Goal: Information Seeking & Learning: Understand process/instructions

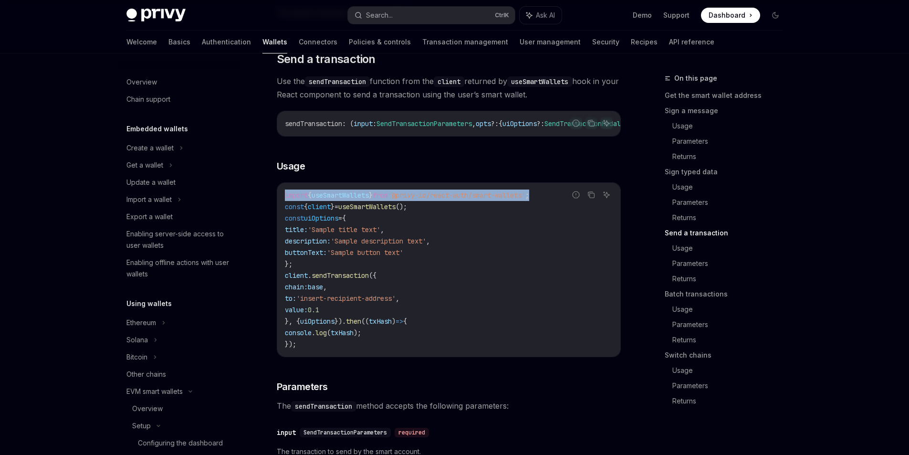
scroll to position [95, 0]
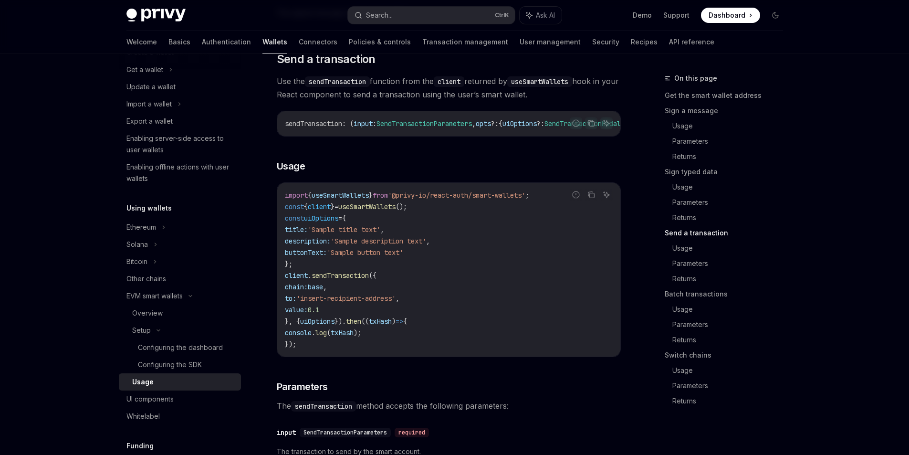
click at [507, 236] on code "import { useSmartWallets } from '@privy-io/react-auth/smart-wallets' ; const { …" at bounding box center [449, 270] width 328 height 160
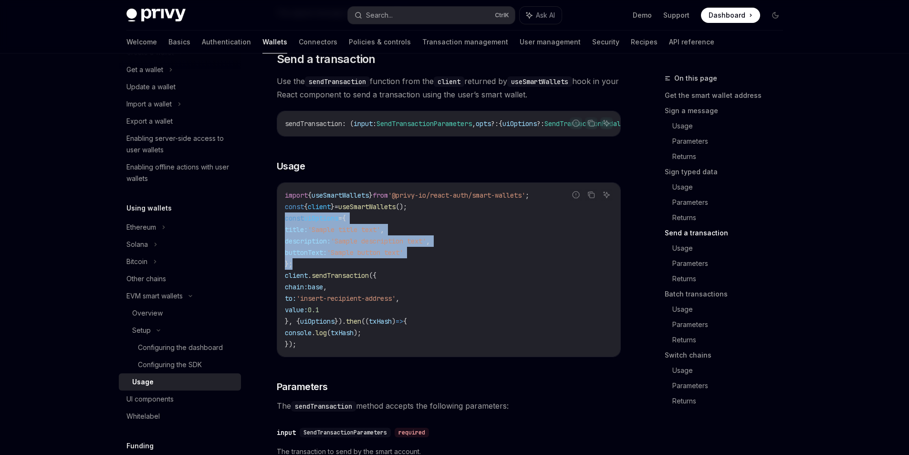
drag, startPoint x: 296, startPoint y: 285, endPoint x: 271, endPoint y: 245, distance: 47.6
click at [271, 245] on div "EVM smart wallets Using smart wallets OpenAI Open in ChatGPT OpenAI Open in Cha…" at bounding box center [359, 327] width 527 height 3278
copy code "const uiOptions = { title: 'Sample title text' , description: 'Sample descripti…"
click at [263, 62] on icon "Navigate to header" at bounding box center [263, 59] width 7 height 6
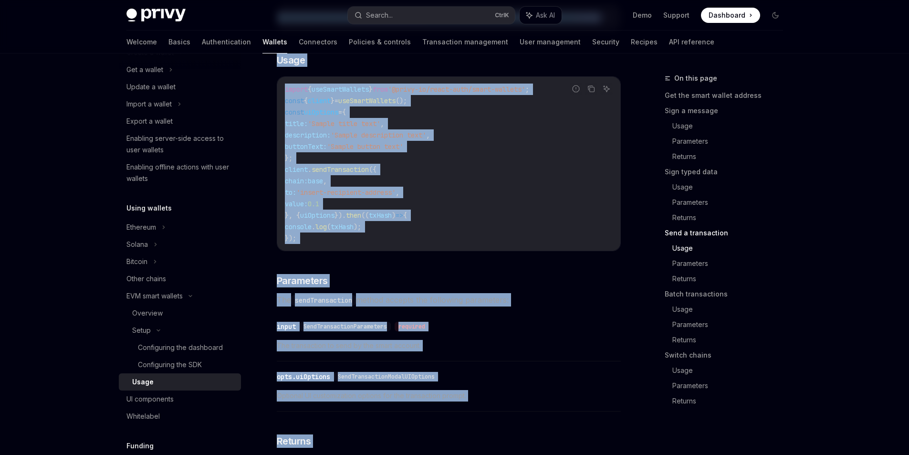
scroll to position [1409, 0]
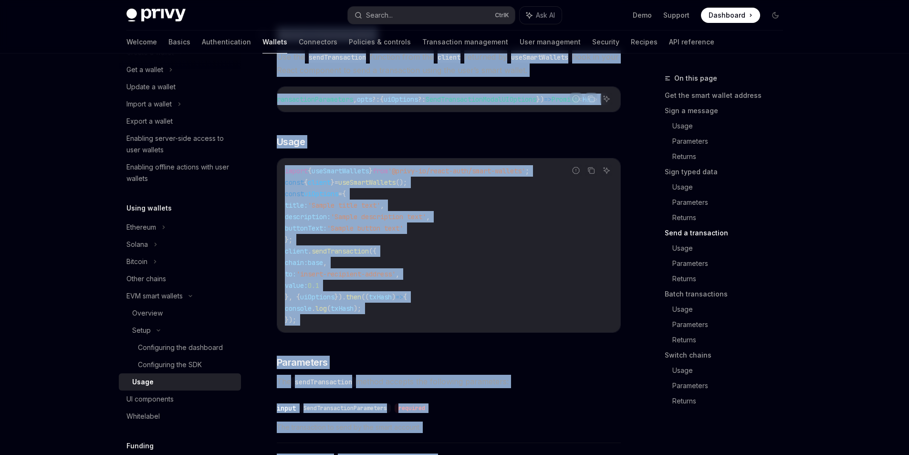
drag, startPoint x: 425, startPoint y: 381, endPoint x: 276, endPoint y: 61, distance: 352.8
click at [277, 61] on div "Follow the smart wallets setup guide to configure smart wallets for your applic…" at bounding box center [449, 273] width 344 height 3054
copy div "​ Lore i dolorsitame Con adi elitSeddoeiusmo temporin utla etd magnaa enimadmi …"
click at [551, 388] on span "The sendTransaction method accepts the following parameters:" at bounding box center [449, 381] width 344 height 13
click at [887, 191] on div "Privy Docs home page Search... Ctrl K Ask AI Demo Support Dashboard Dashboard S…" at bounding box center [454, 266] width 909 height 3350
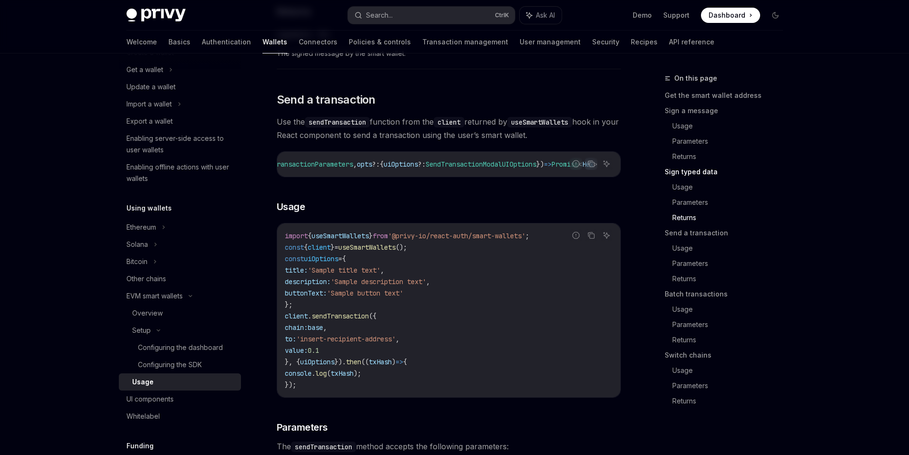
scroll to position [1361, 0]
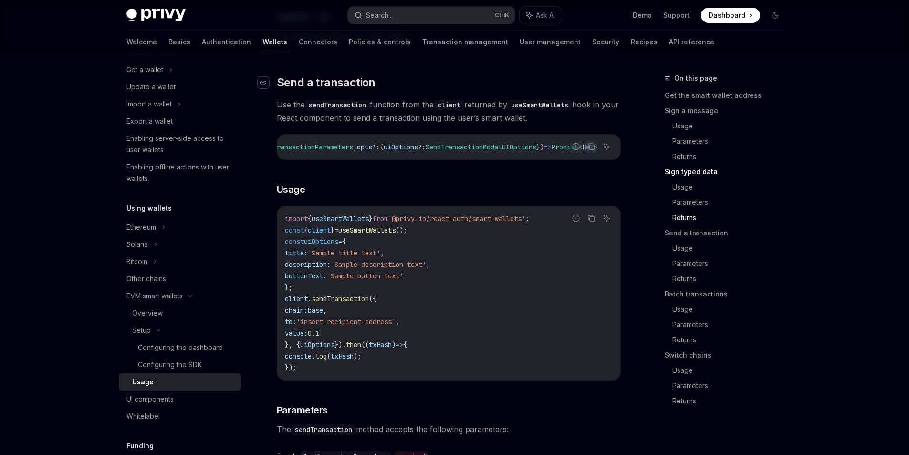
click at [264, 85] on icon "Navigate to header" at bounding box center [263, 83] width 7 height 6
